Goal: Information Seeking & Learning: Learn about a topic

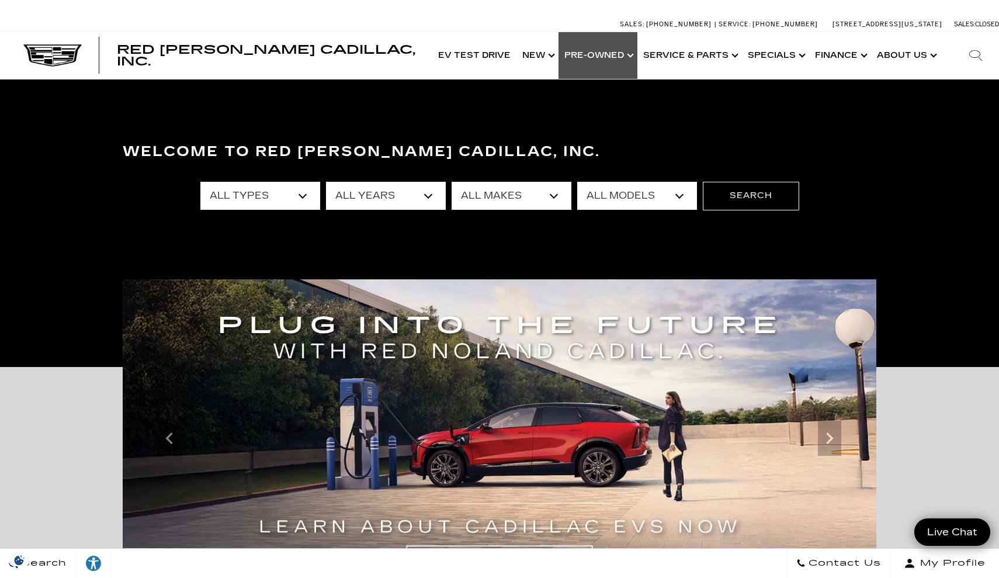
click at [627, 46] on link "Show Pre-Owned" at bounding box center [597, 55] width 79 height 47
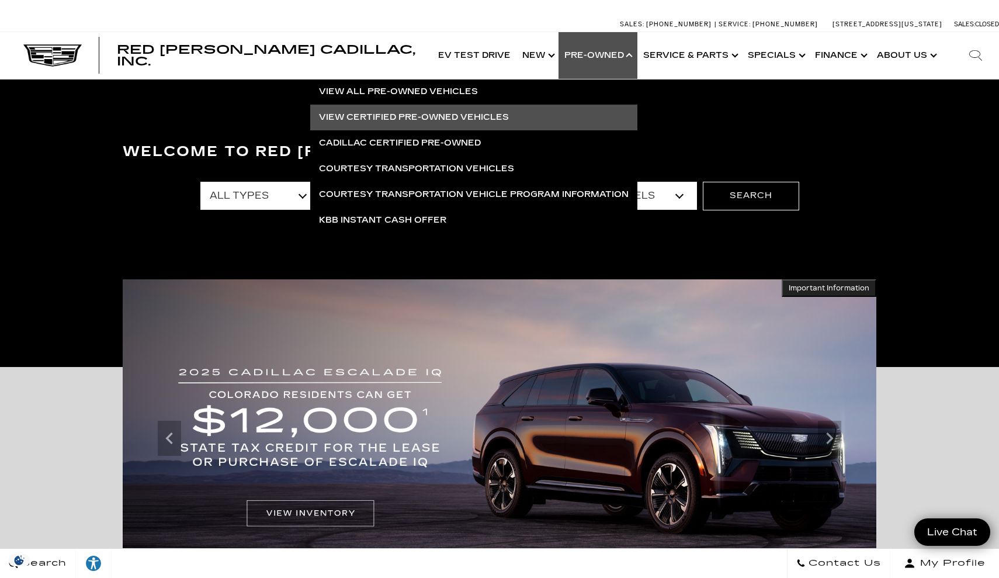
click at [478, 127] on link "View Certified Pre-Owned Vehicles" at bounding box center [473, 118] width 327 height 26
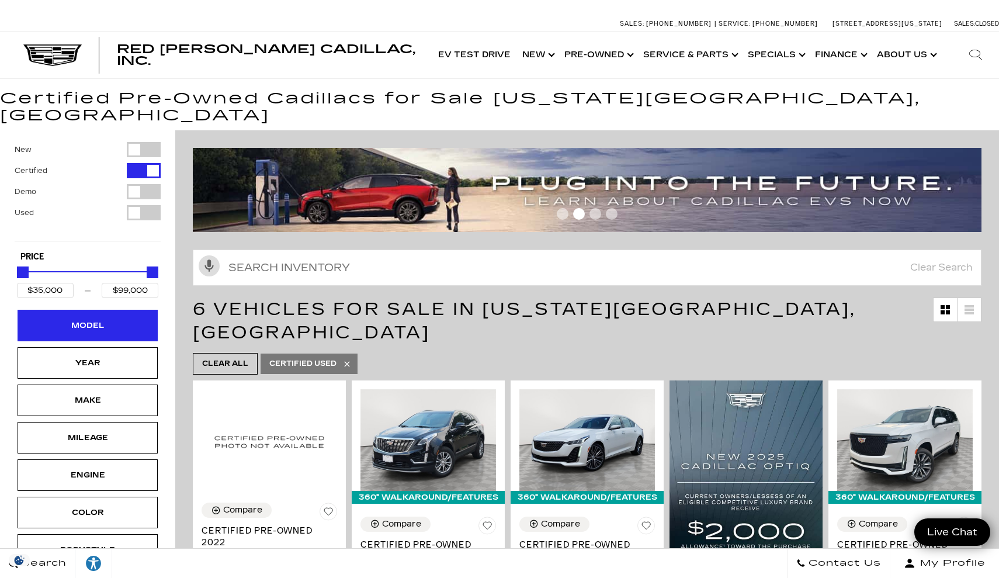
click at [106, 321] on div "Model" at bounding box center [88, 326] width 140 height 32
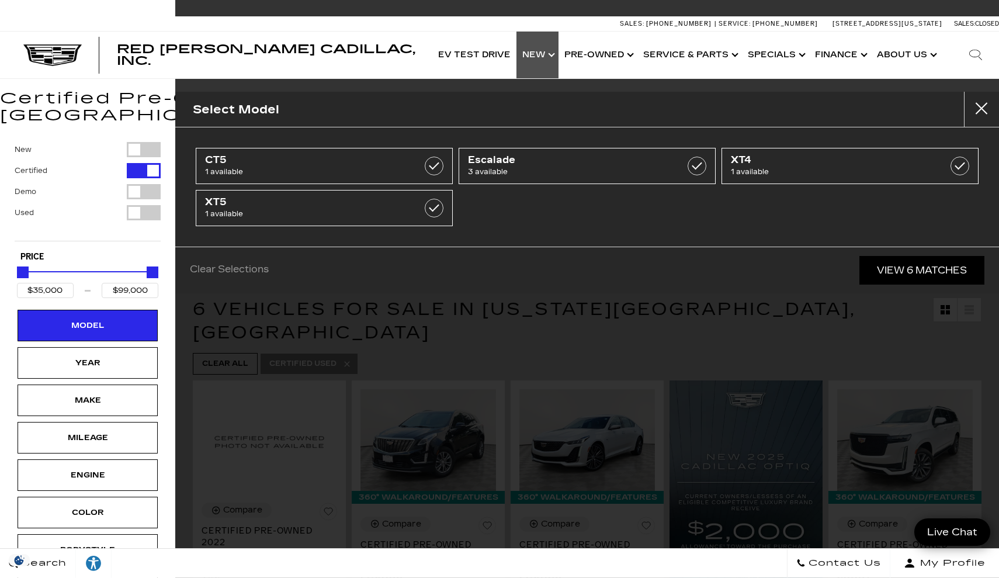
click at [555, 57] on link "Show New" at bounding box center [537, 55] width 42 height 47
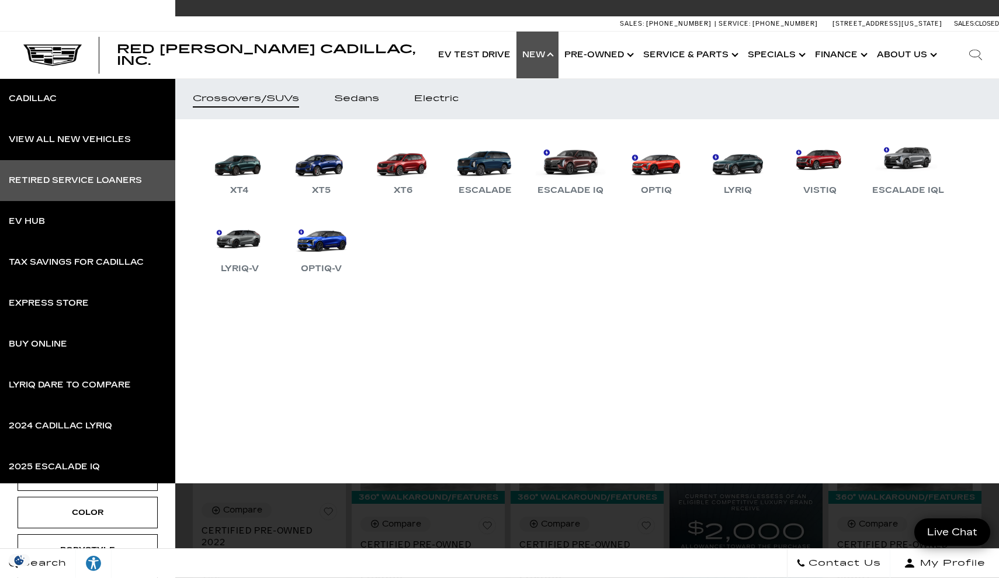
click at [116, 189] on link "Retired Service Loaners" at bounding box center [87, 180] width 175 height 41
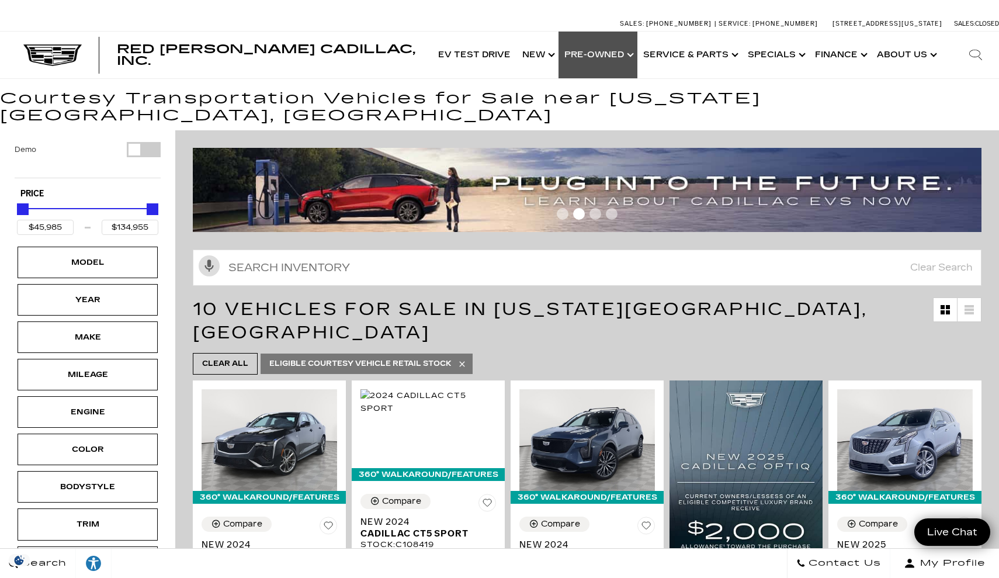
click at [632, 57] on link "Show Pre-Owned" at bounding box center [597, 55] width 79 height 47
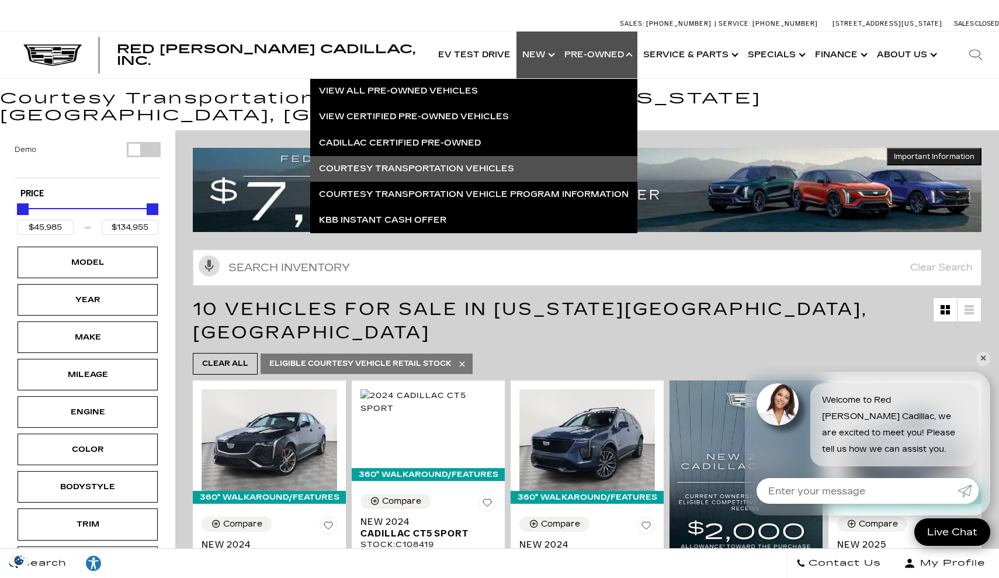
click at [553, 44] on link "Show New" at bounding box center [537, 55] width 42 height 47
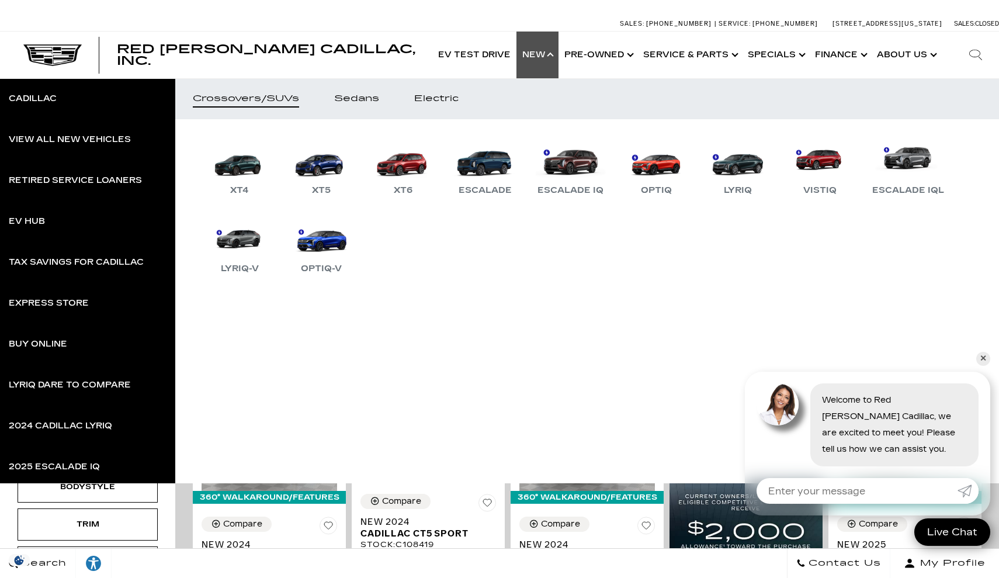
click at [553, 54] on link "Show New" at bounding box center [537, 55] width 42 height 47
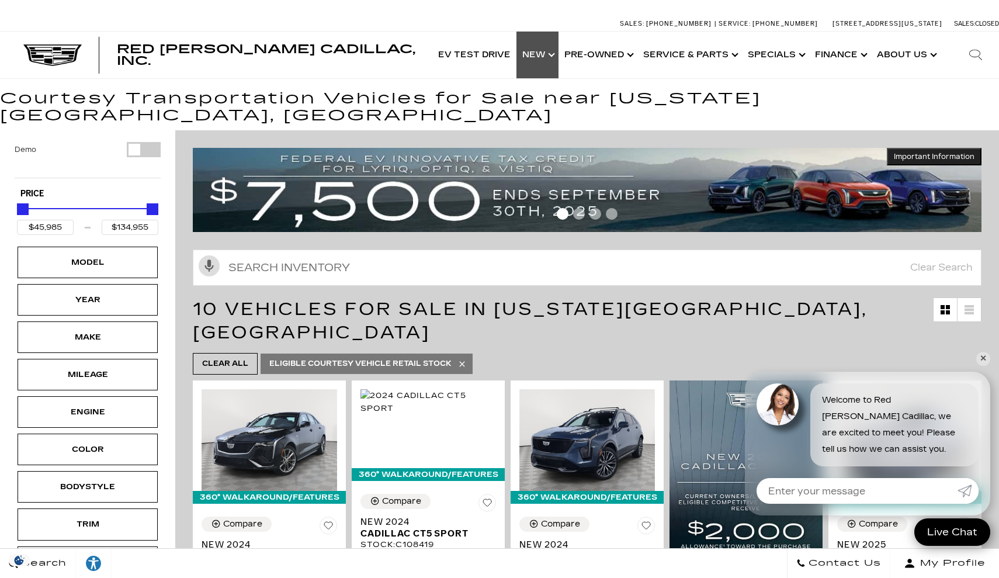
click at [553, 54] on link "Show New" at bounding box center [537, 55] width 42 height 47
